Goal: Check status

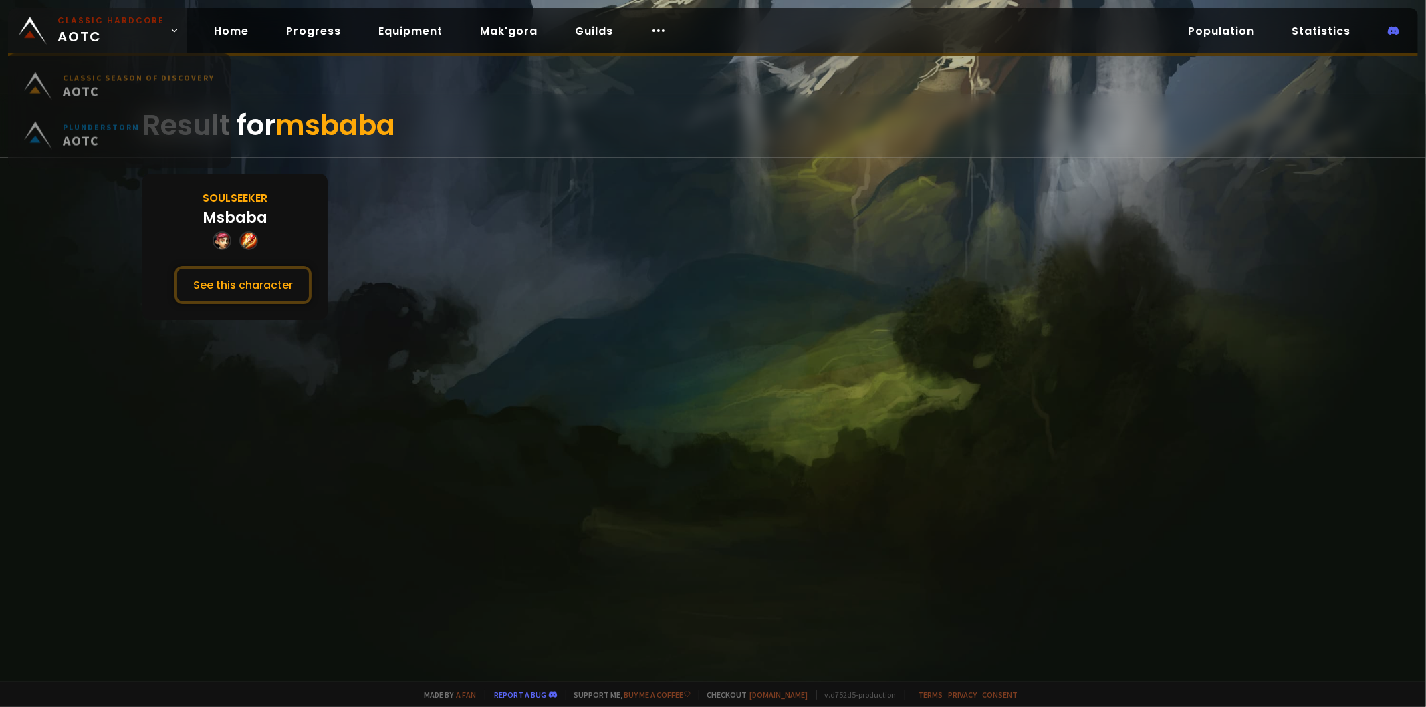
click at [38, 32] on img at bounding box center [33, 31] width 28 height 28
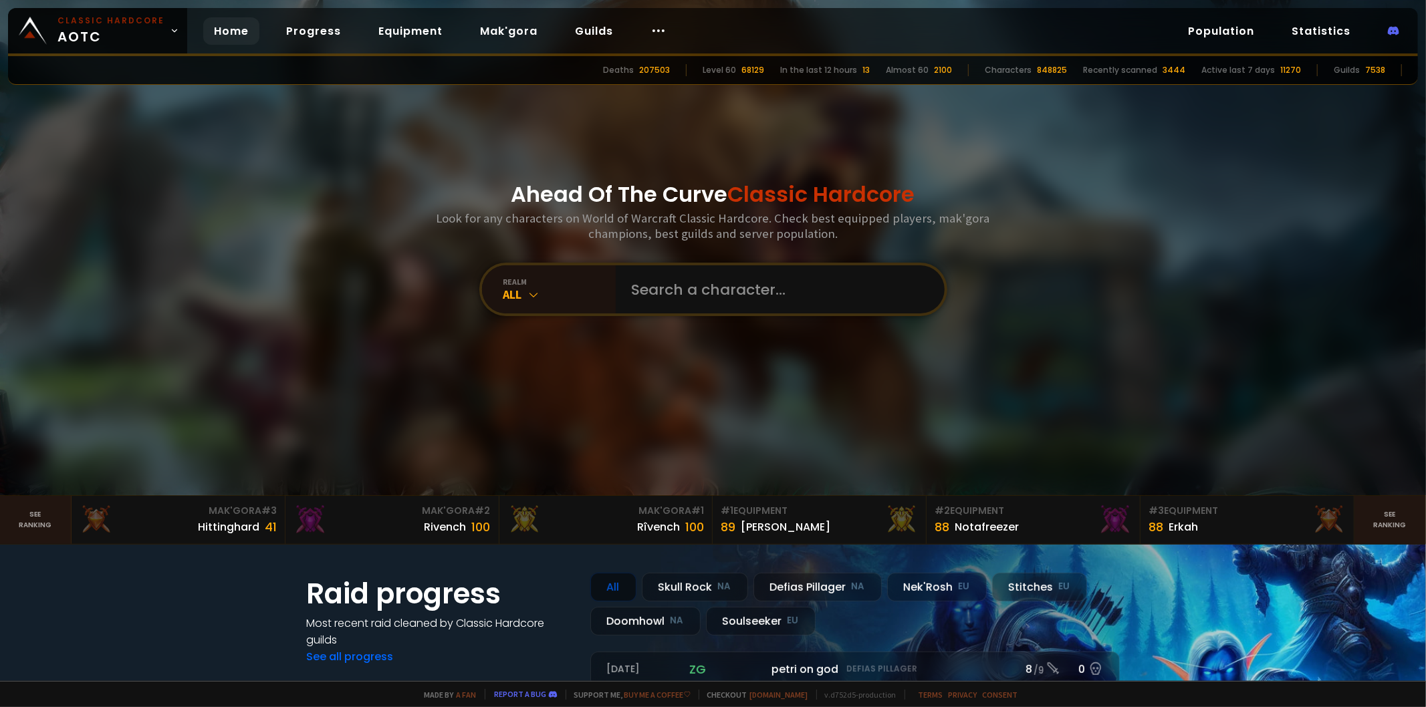
click at [783, 261] on div "Ahead Of The Curve Classic Hardcore Look for any characters on World of Warcraf…" at bounding box center [713, 247] width 806 height 495
click at [763, 283] on input "text" at bounding box center [776, 289] width 305 height 48
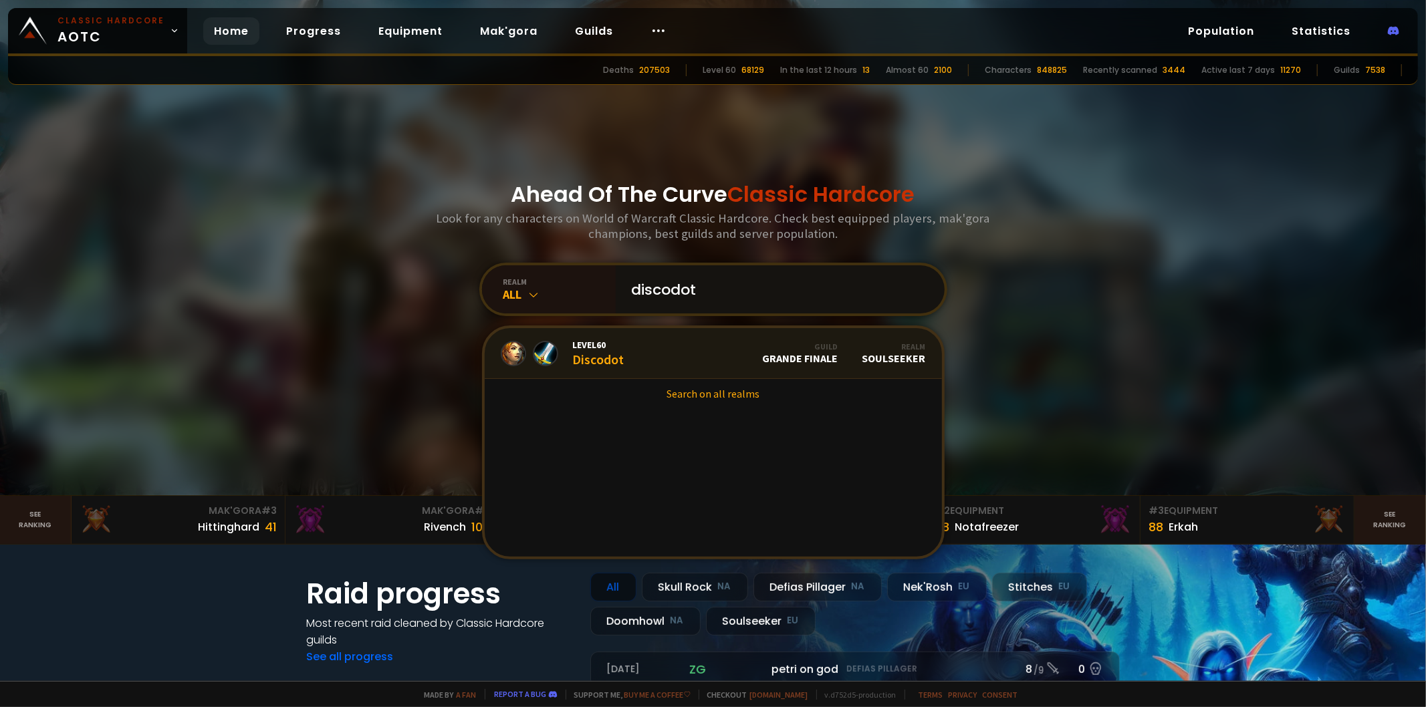
type input "discodot"
click at [689, 350] on link "Level 60 Discodot Guild Grande Finale Realm Soulseeker" at bounding box center [713, 353] width 457 height 51
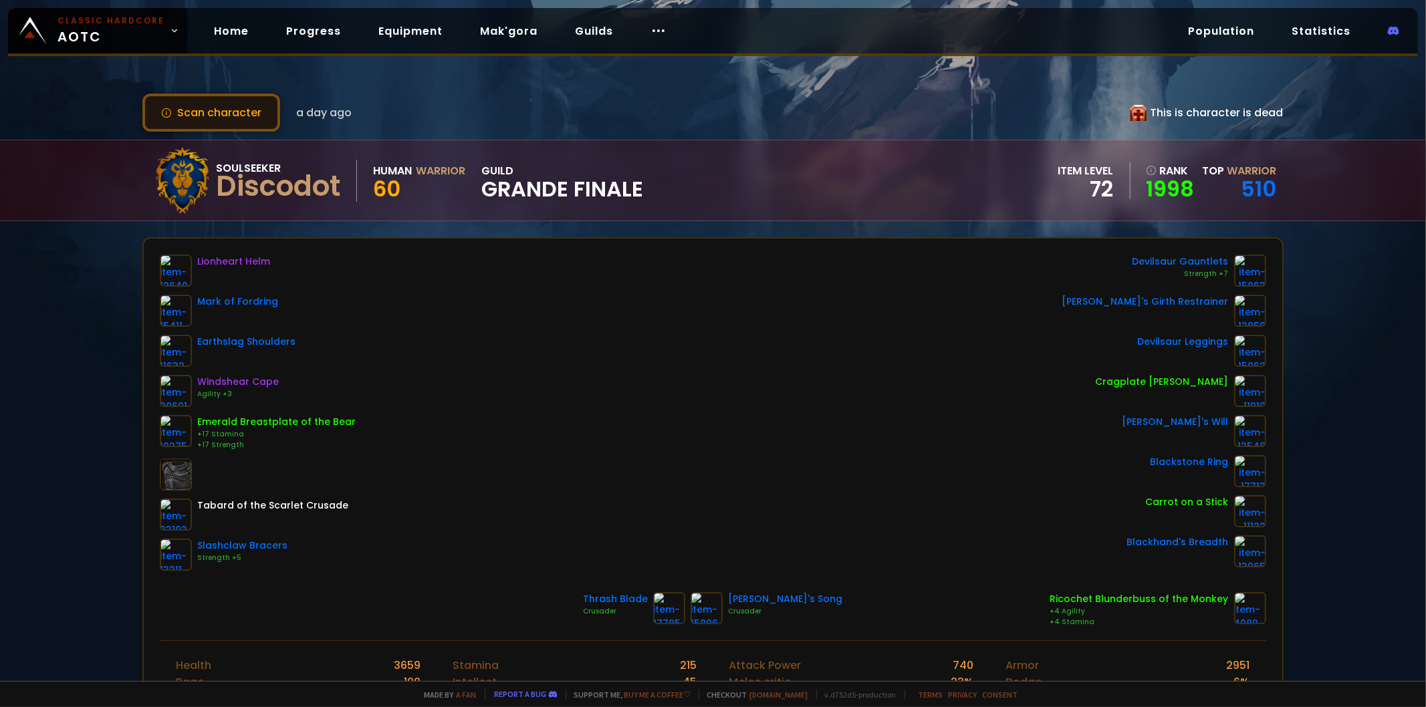
click at [250, 108] on button "Scan character" at bounding box center [211, 113] width 138 height 38
click at [239, 112] on button "Scan character" at bounding box center [211, 113] width 138 height 38
